Goal: Task Accomplishment & Management: Manage account settings

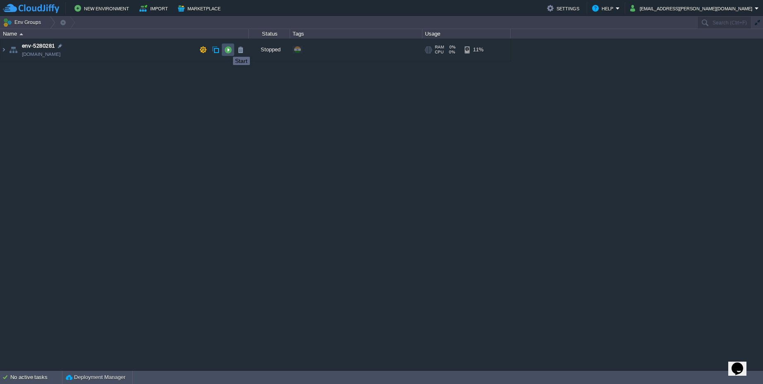
click at [227, 49] on button "button" at bounding box center [227, 49] width 7 height 7
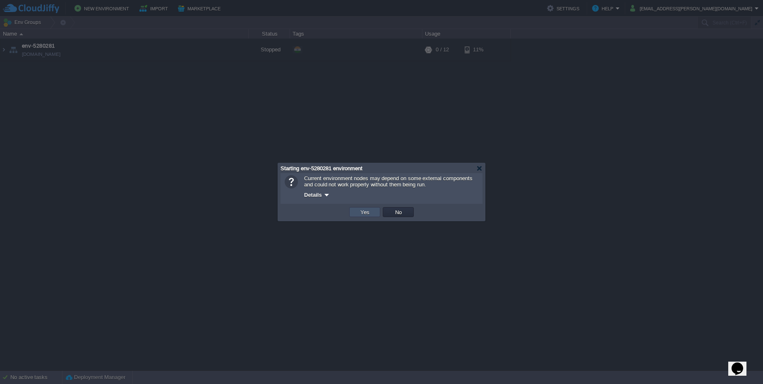
click at [369, 212] on button "Yes" at bounding box center [365, 211] width 14 height 7
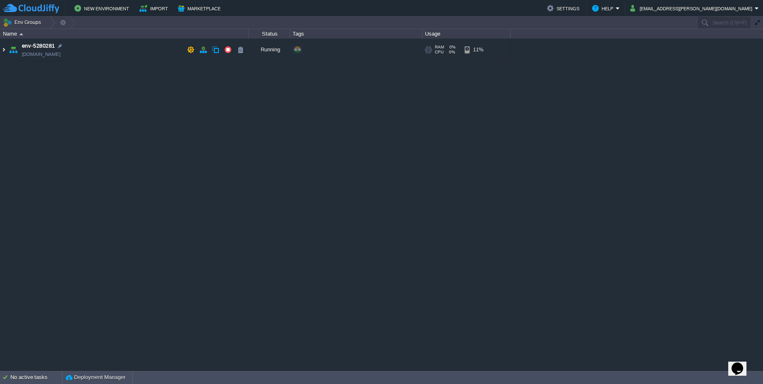
click at [2, 50] on img at bounding box center [3, 49] width 7 height 22
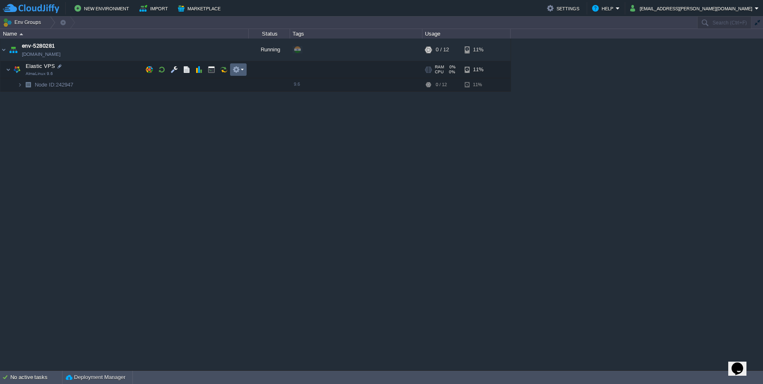
click at [245, 68] on td at bounding box center [238, 69] width 17 height 12
click at [443, 135] on div "env-5280281 [DOMAIN_NAME] Running + Add to Env Group RAM 0% CPU 0% 0 / 12 11% E…" at bounding box center [381, 203] width 763 height 331
click at [78, 86] on div at bounding box center [80, 84] width 7 height 7
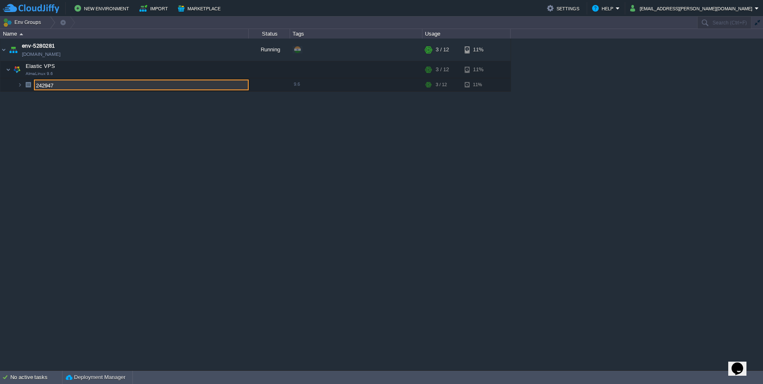
click at [85, 129] on div "env-5280281 [DOMAIN_NAME] Running + Add to Env Group RAM 1% CPU 18% 3 / 12 11% …" at bounding box center [381, 203] width 763 height 331
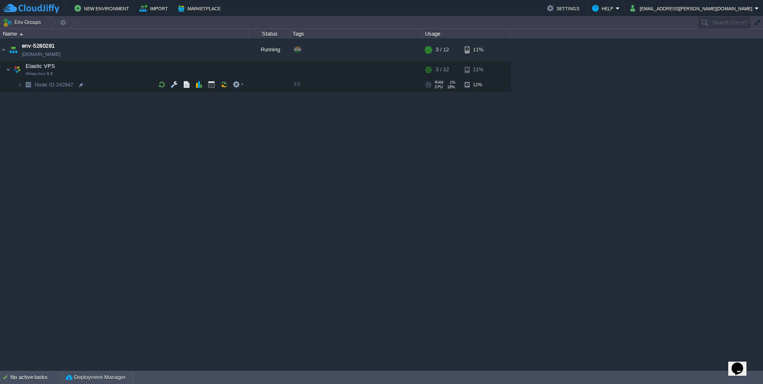
click at [31, 86] on img at bounding box center [28, 84] width 12 height 13
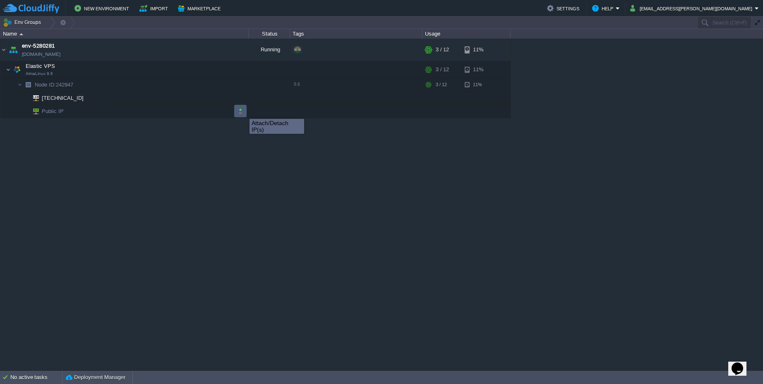
click at [240, 111] on button "button" at bounding box center [240, 110] width 7 height 7
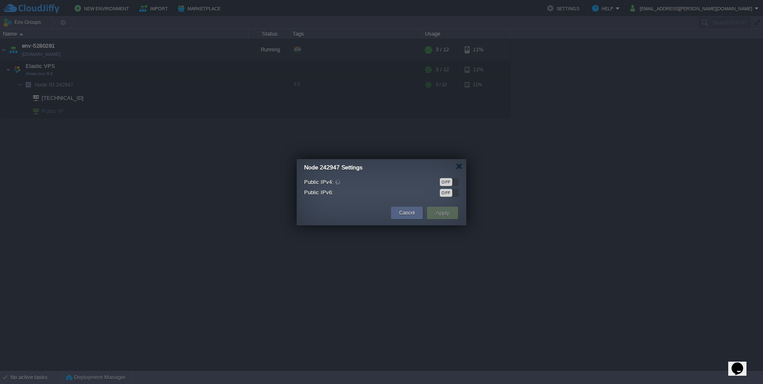
click at [442, 185] on div "OFF" at bounding box center [446, 182] width 12 height 8
click at [444, 216] on button "Apply" at bounding box center [442, 213] width 19 height 10
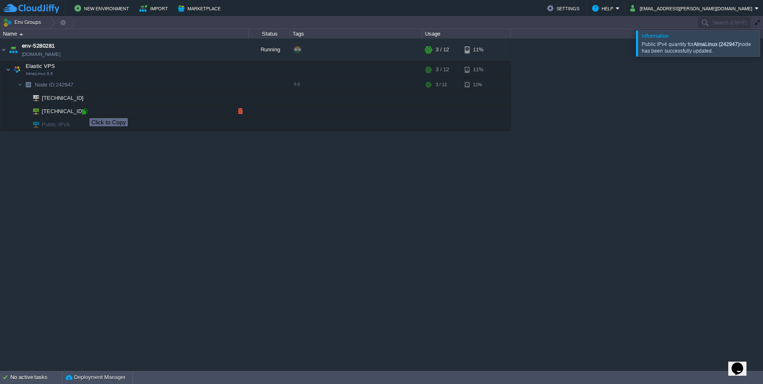
click at [83, 110] on div at bounding box center [84, 111] width 7 height 7
